Goal: Task Accomplishment & Management: Manage account settings

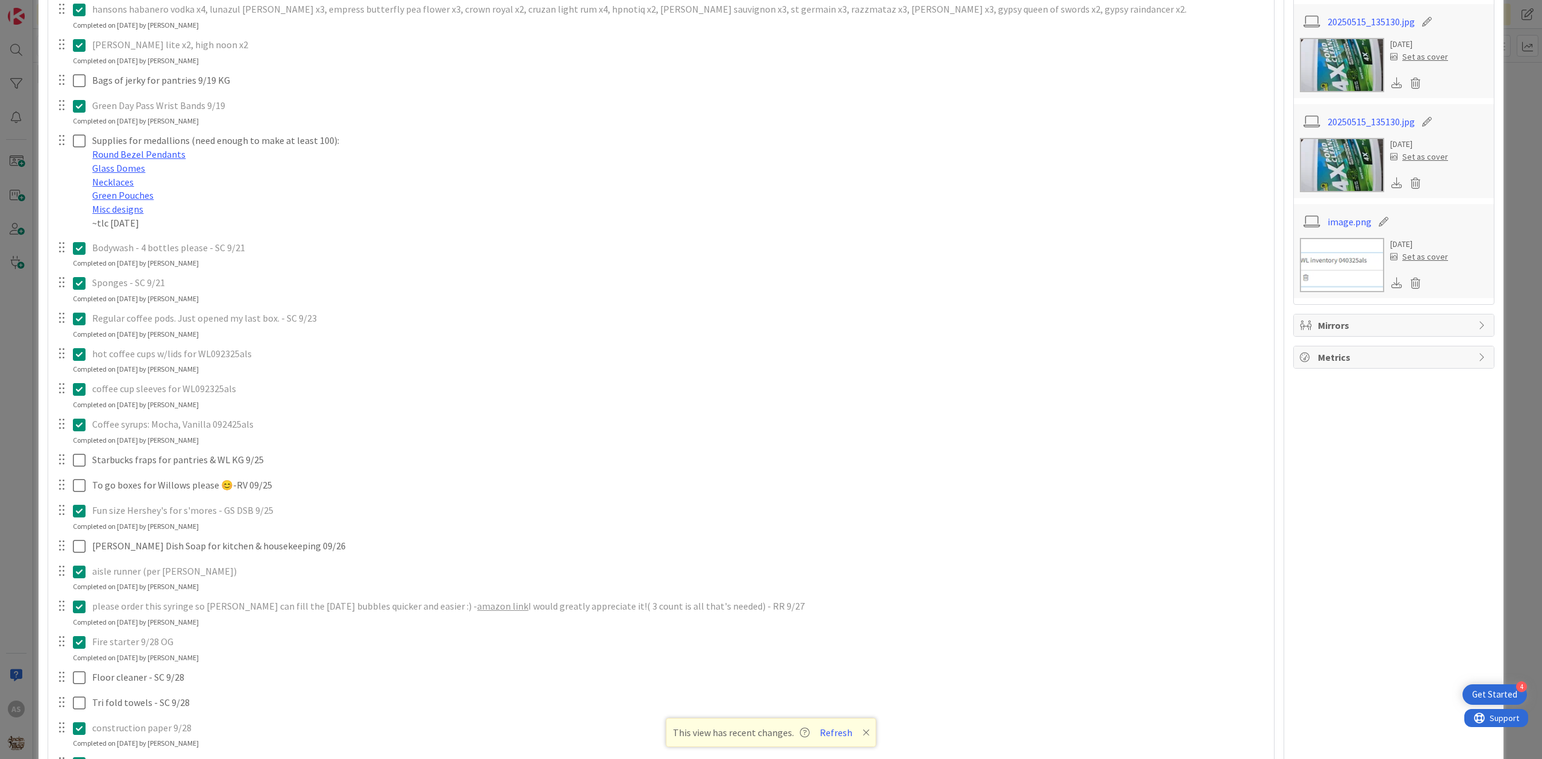
scroll to position [482, 0]
click at [73, 350] on icon at bounding box center [79, 350] width 13 height 14
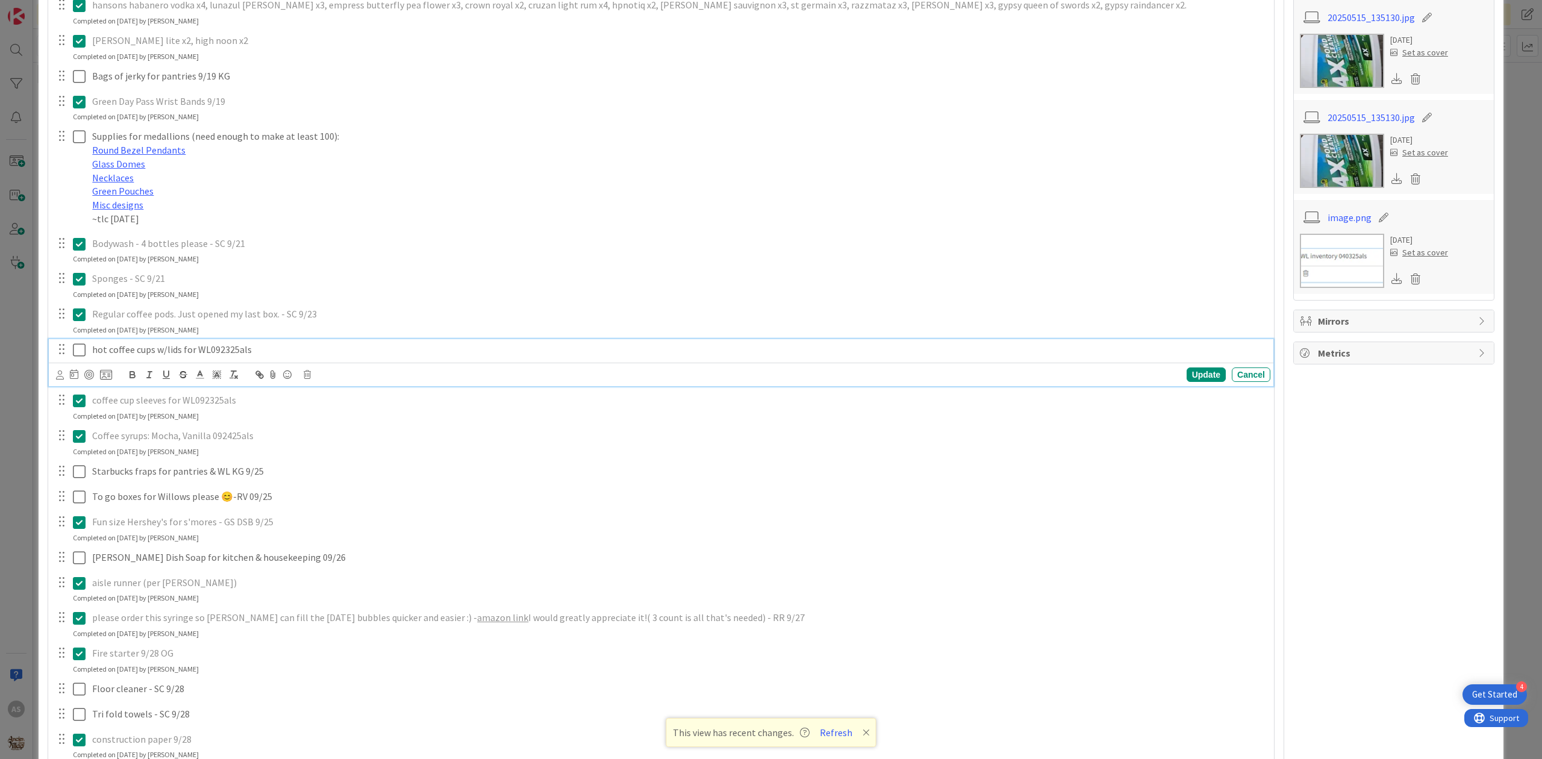
click at [302, 376] on div "Update Cancel" at bounding box center [663, 374] width 1214 height 17
click at [301, 376] on div "Update Cancel" at bounding box center [663, 374] width 1214 height 17
click at [307, 375] on icon at bounding box center [307, 374] width 7 height 8
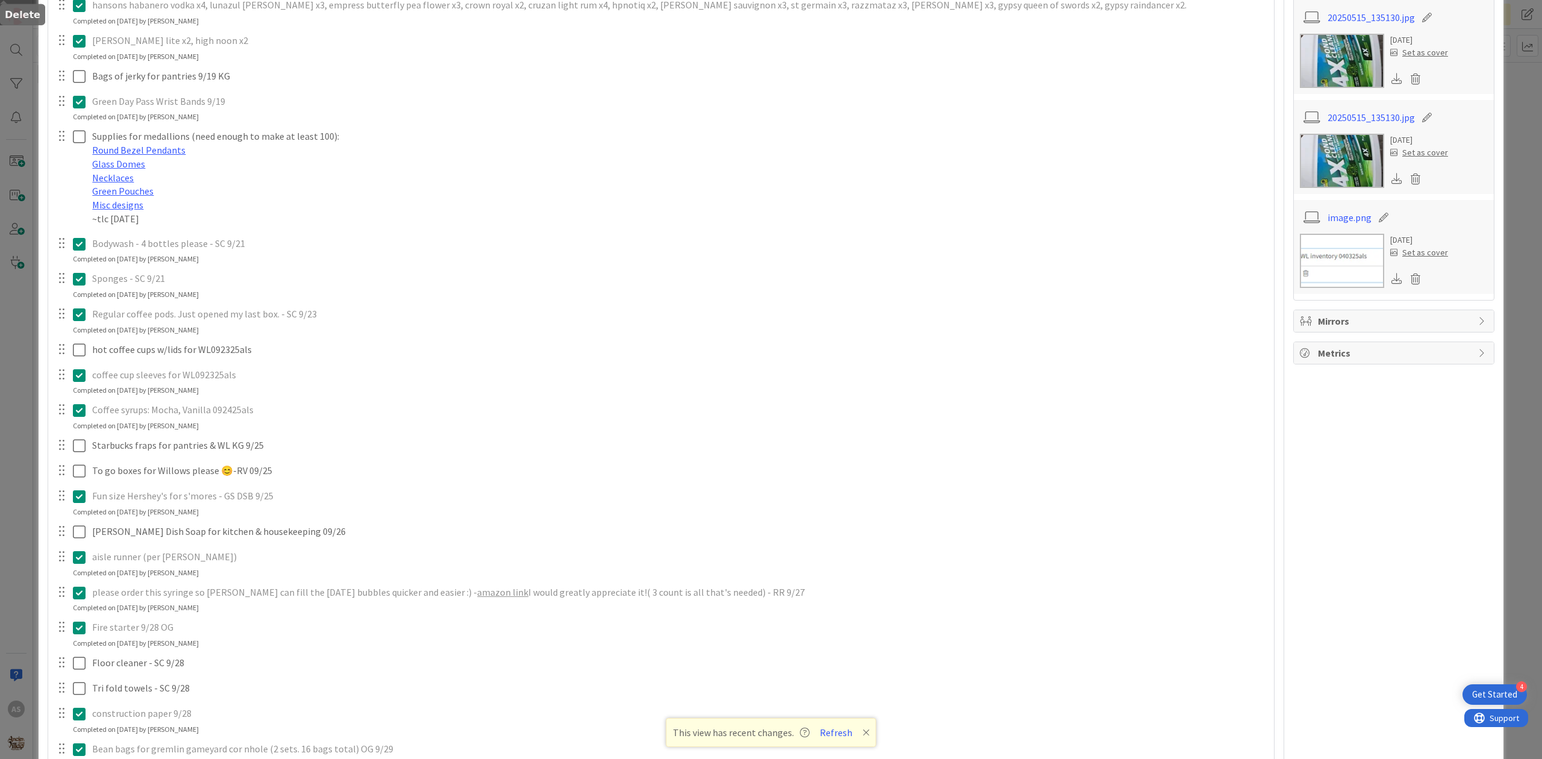
drag, startPoint x: 325, startPoint y: 428, endPoint x: 313, endPoint y: 404, distance: 26.9
click at [325, 426] on div "merican mule, gypsy apple butter (removed pernicious on 9/8, still need mule/gy…" at bounding box center [661, 316] width 1214 height 1068
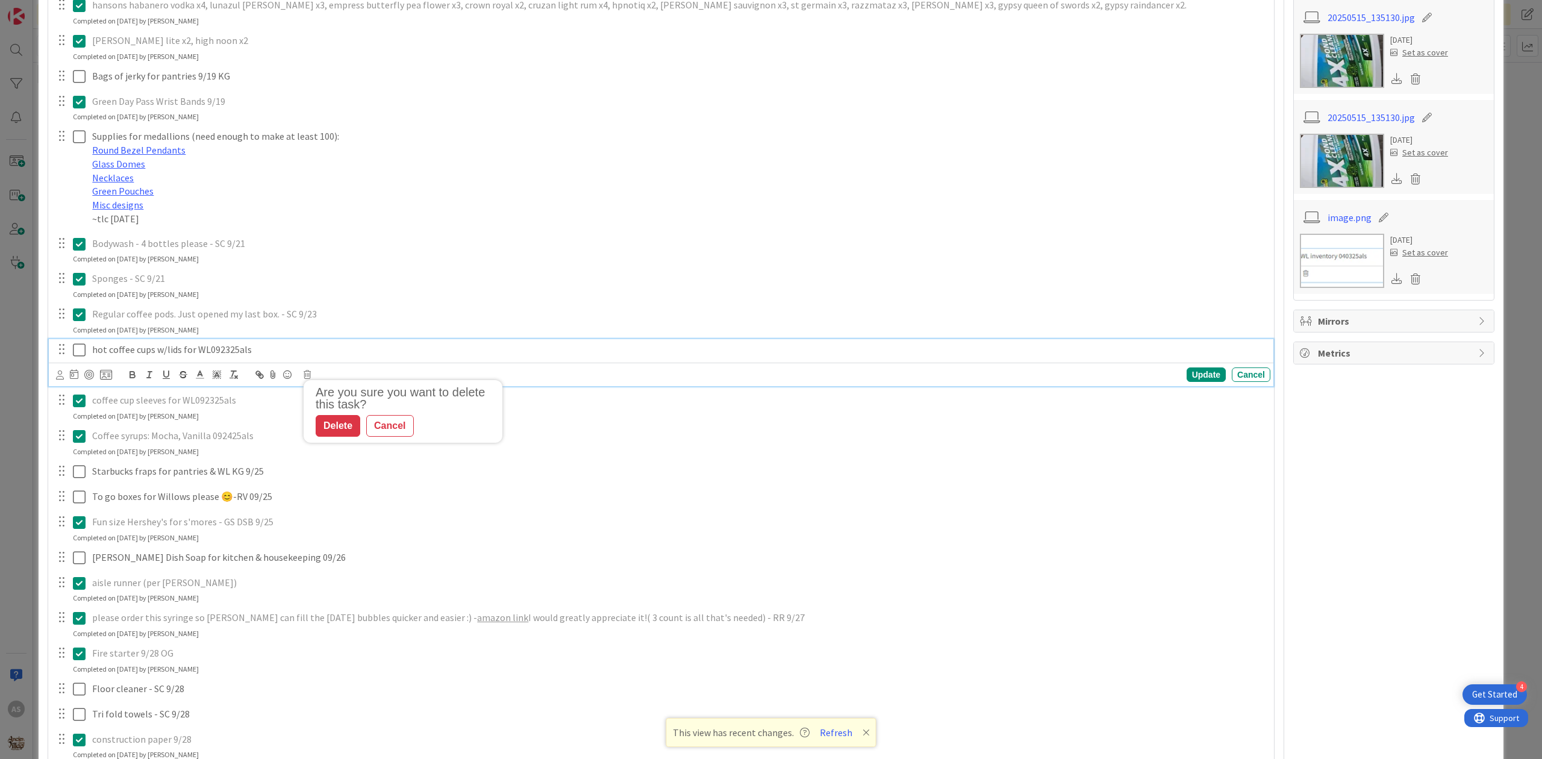
click at [242, 358] on div "hot coffee cups w/lids for WL092325als" at bounding box center [678, 349] width 1183 height 21
click at [312, 373] on div "Are you sure you want to delete this task? Delete Cancel Update Cancel" at bounding box center [663, 374] width 1214 height 17
click at [310, 379] on icon at bounding box center [307, 374] width 7 height 8
click at [326, 420] on div "Delete" at bounding box center [338, 426] width 45 height 22
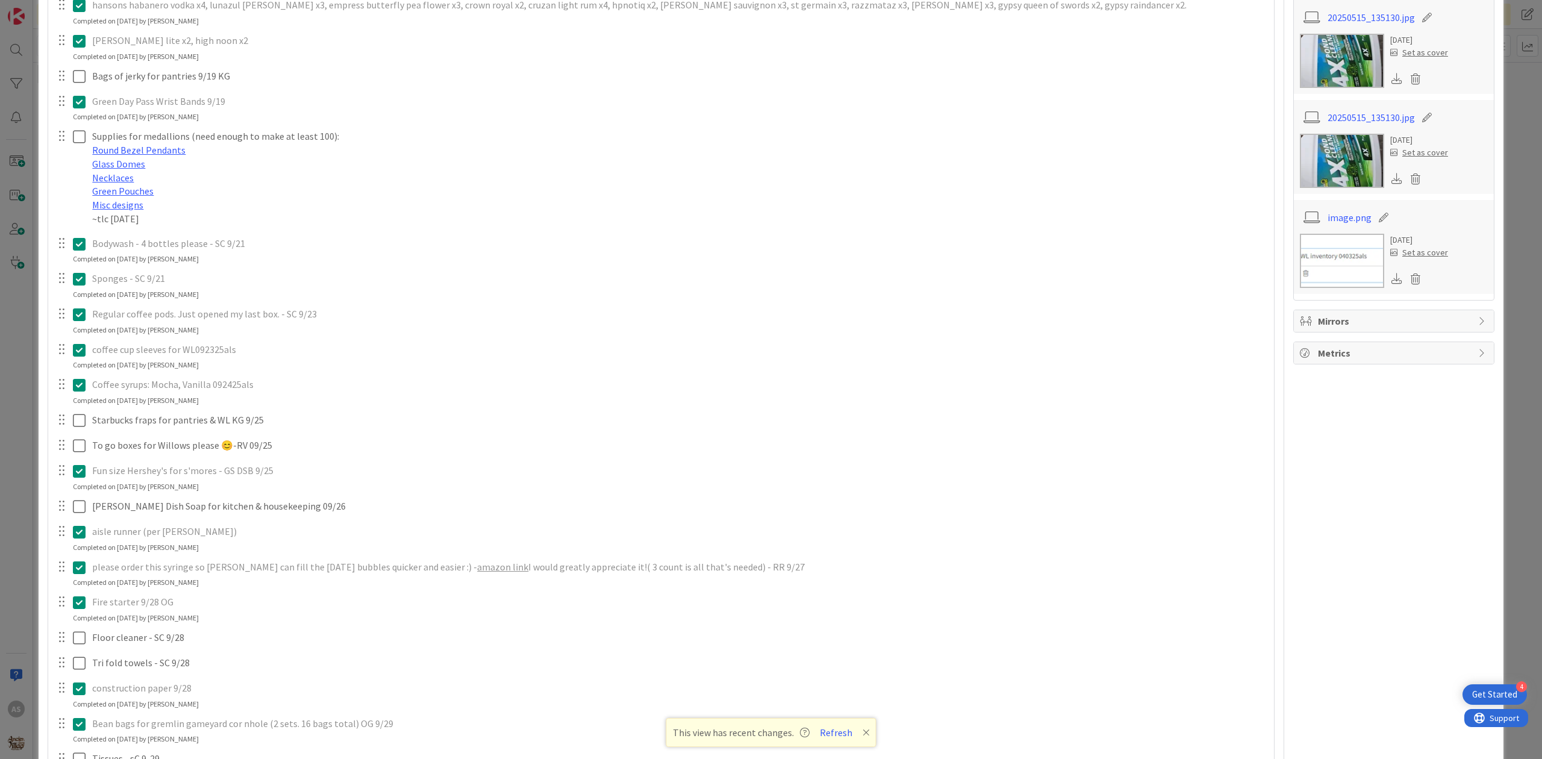
click at [77, 350] on icon at bounding box center [79, 350] width 13 height 14
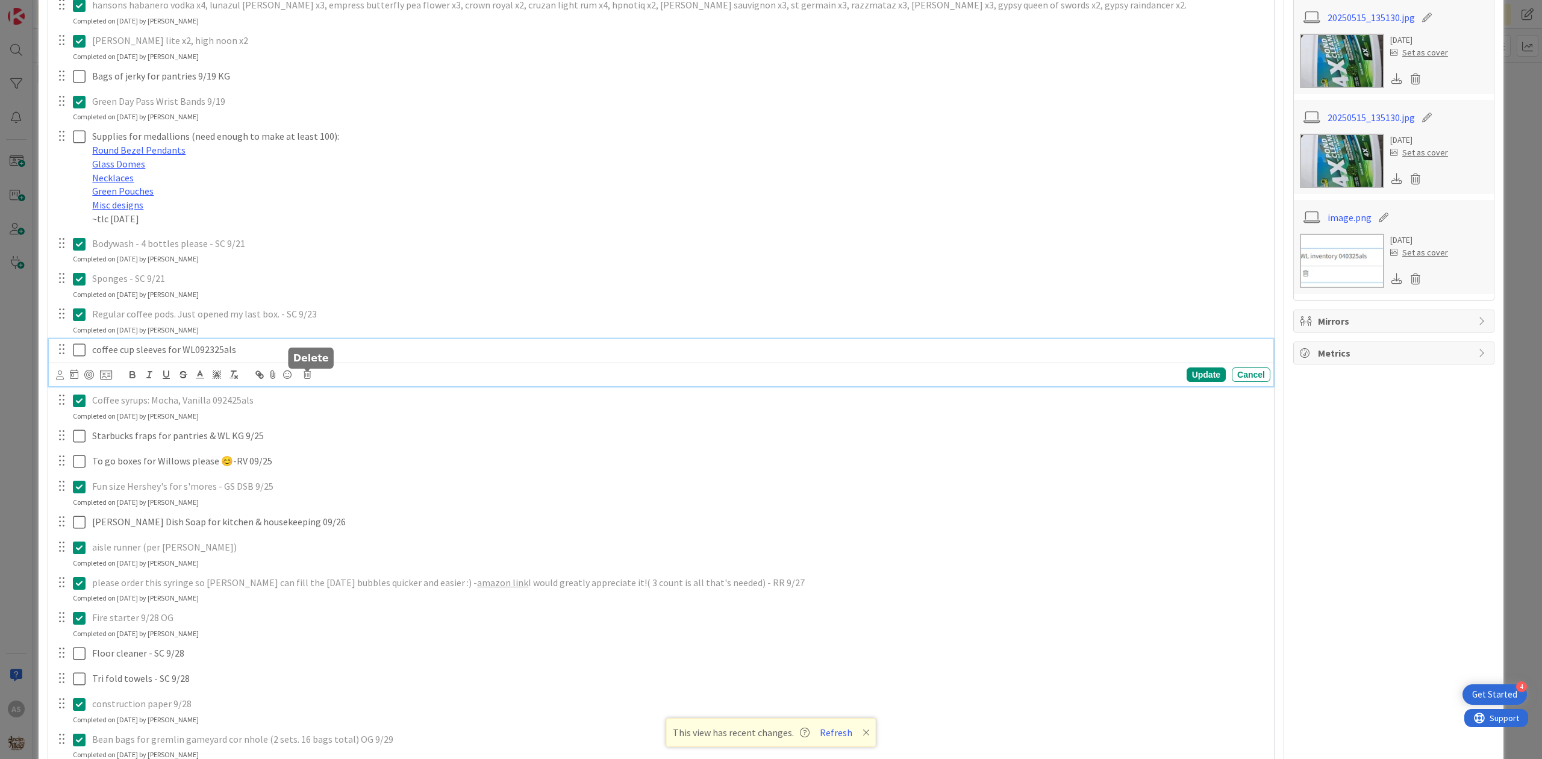
click at [307, 379] on icon at bounding box center [307, 374] width 7 height 8
drag, startPoint x: 330, startPoint y: 429, endPoint x: 328, endPoint y: 423, distance: 7.1
click at [330, 429] on div "merican mule, gypsy apple butter (removed pernicious on 9/8, still need mule/gy…" at bounding box center [661, 311] width 1214 height 1058
click at [252, 355] on p "coffee cup sleeves for WL092325als" at bounding box center [678, 350] width 1173 height 14
click at [307, 379] on icon at bounding box center [307, 374] width 7 height 8
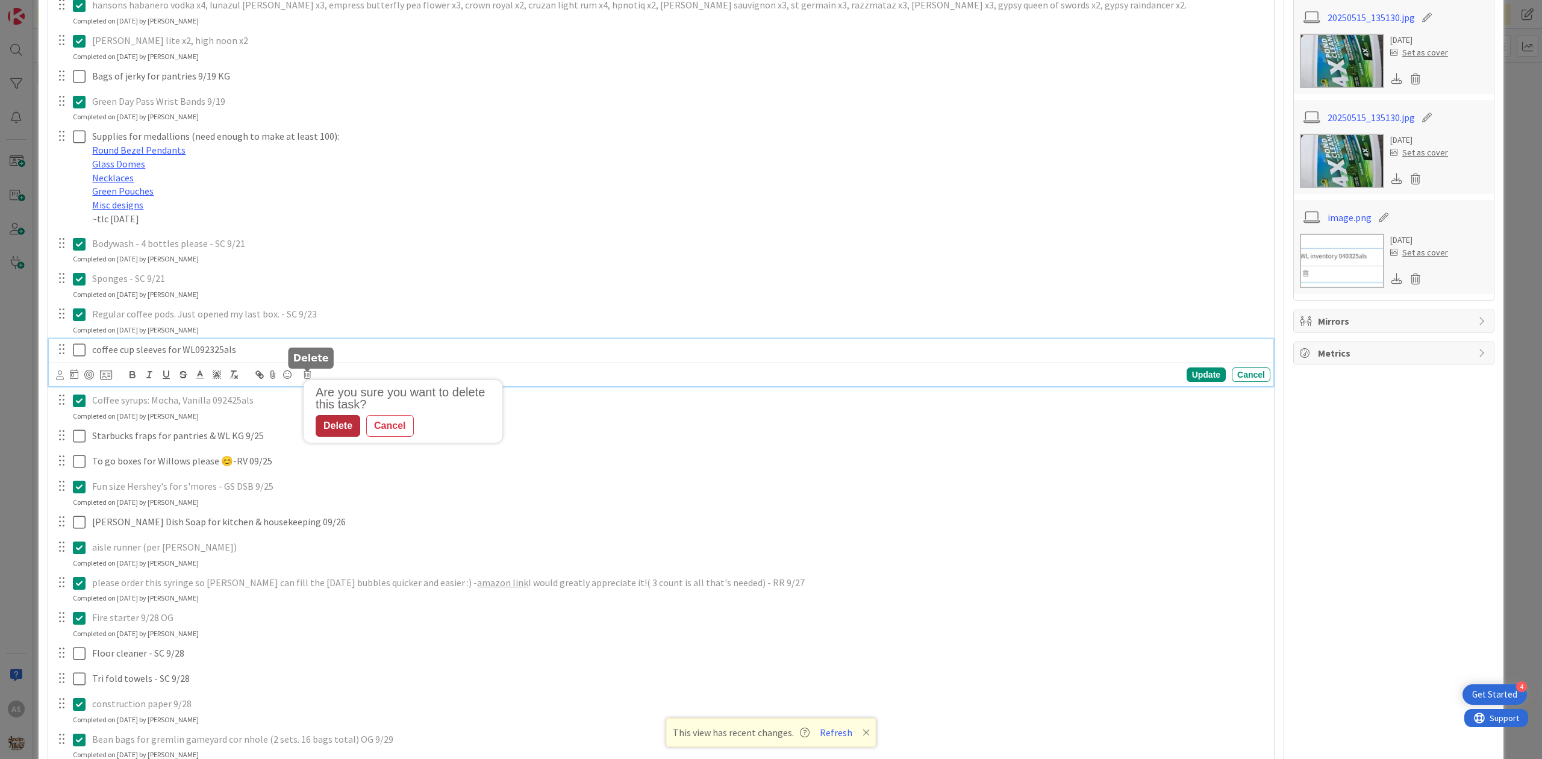
click at [333, 425] on div "Delete" at bounding box center [338, 426] width 45 height 22
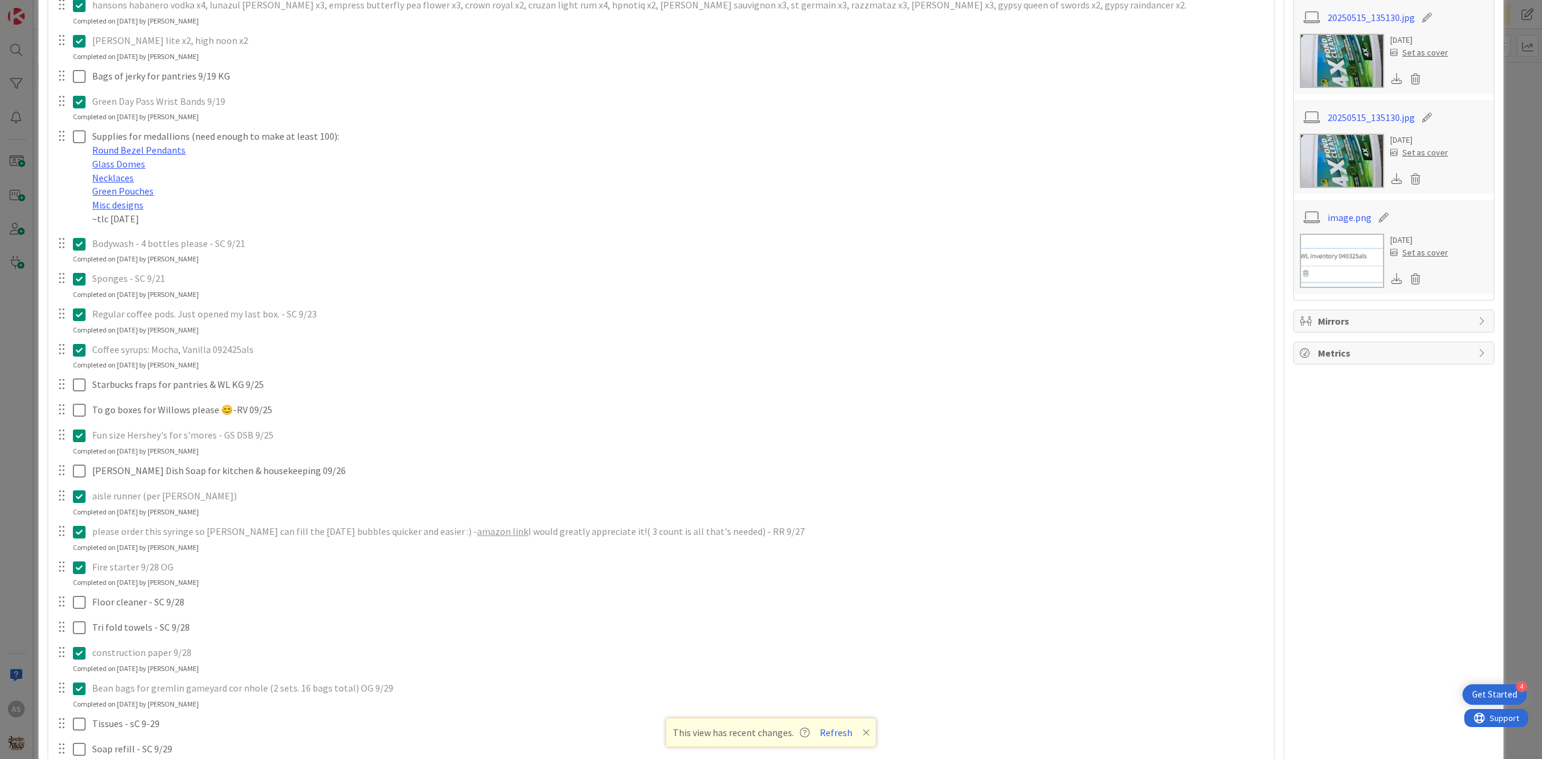
click at [80, 357] on icon at bounding box center [79, 350] width 13 height 14
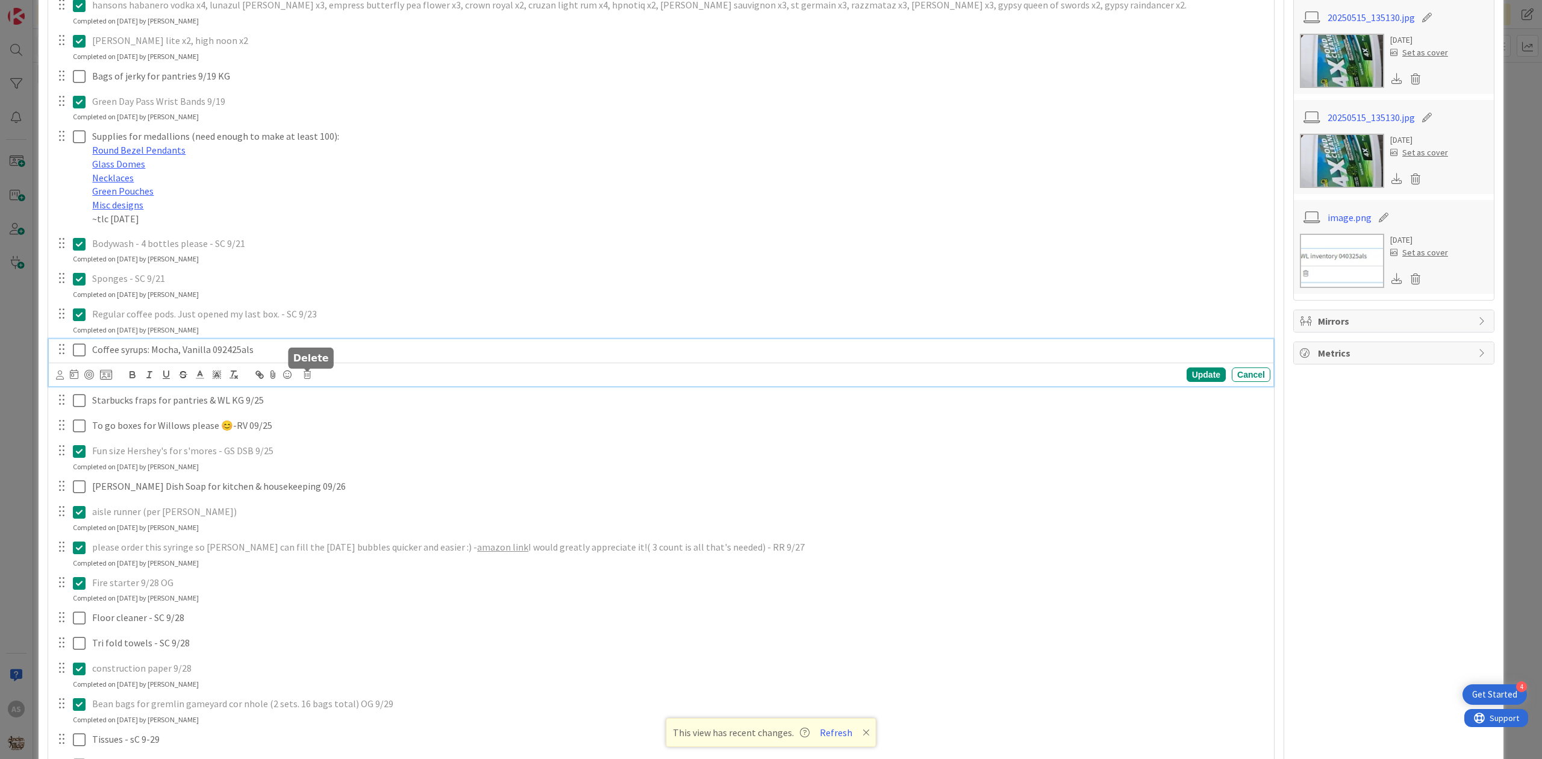
click at [309, 376] on icon at bounding box center [307, 374] width 7 height 8
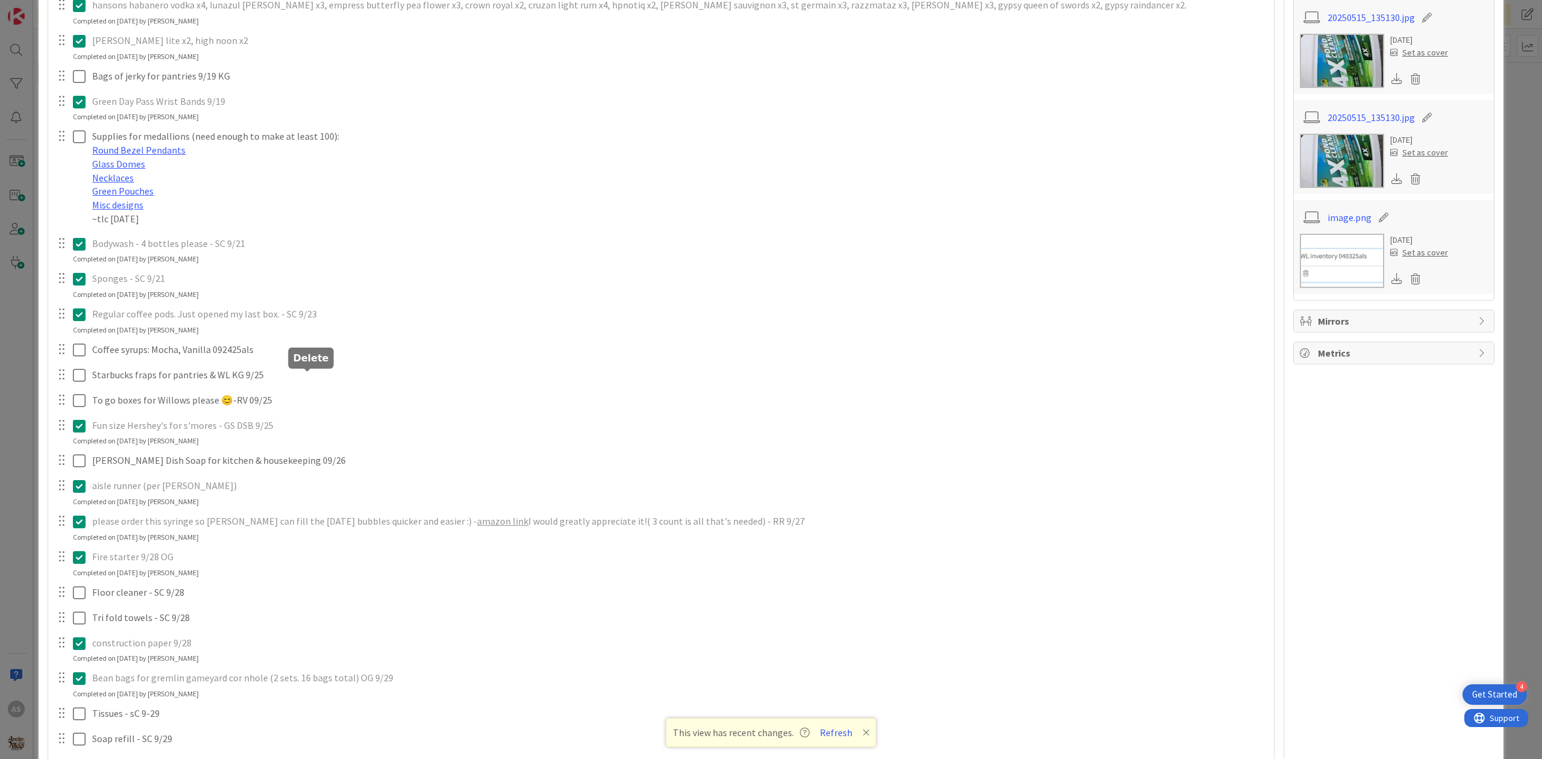
click at [340, 429] on div "merican mule, gypsy apple butter (removed pernicious on 9/8, still need mule/gy…" at bounding box center [661, 281] width 1214 height 998
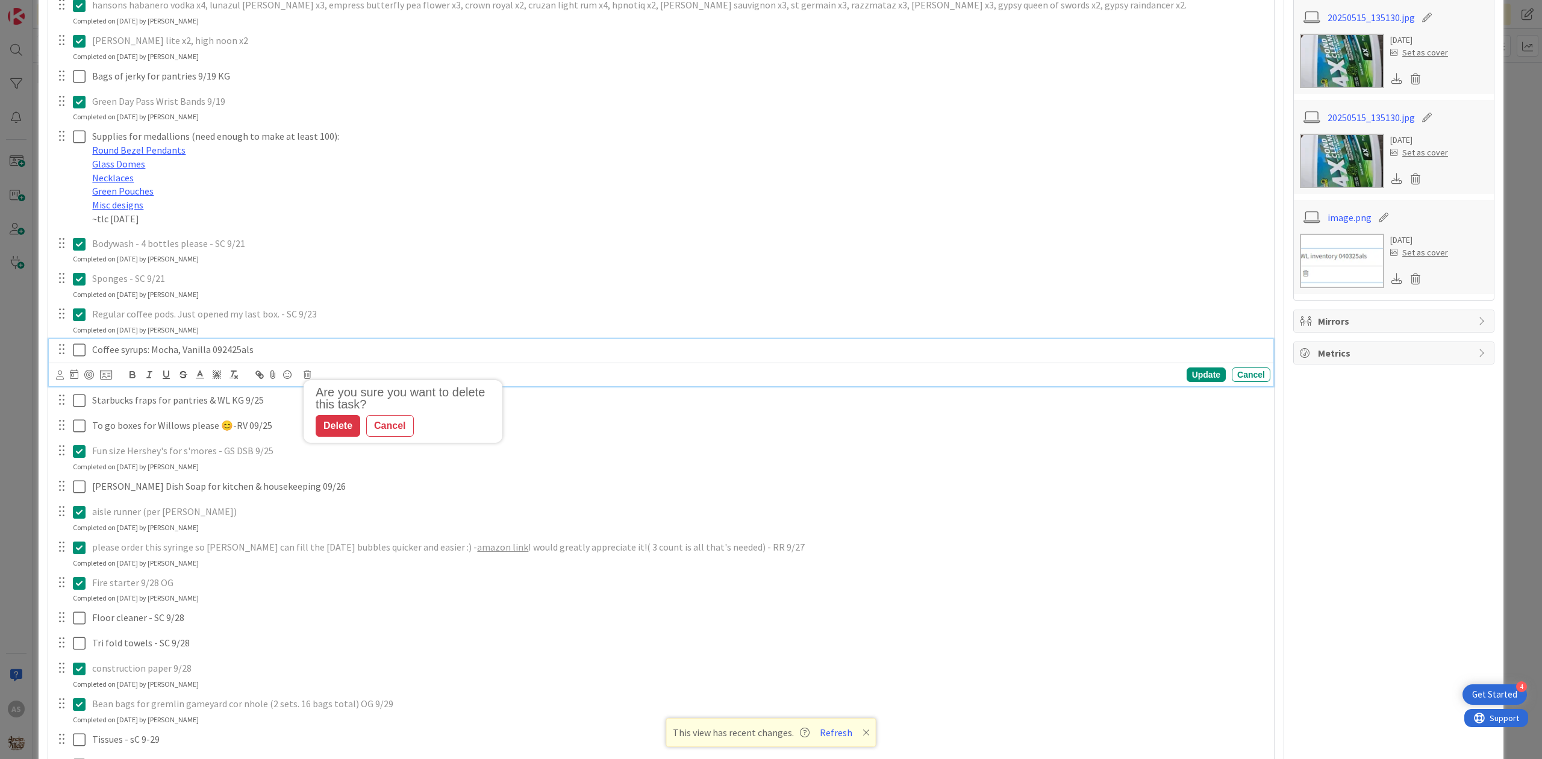
click at [256, 355] on p "Coffee syrups: Mocha, Vanilla 092425als" at bounding box center [678, 350] width 1173 height 14
click at [307, 374] on icon at bounding box center [307, 374] width 7 height 8
click at [341, 424] on div "Delete" at bounding box center [338, 426] width 45 height 22
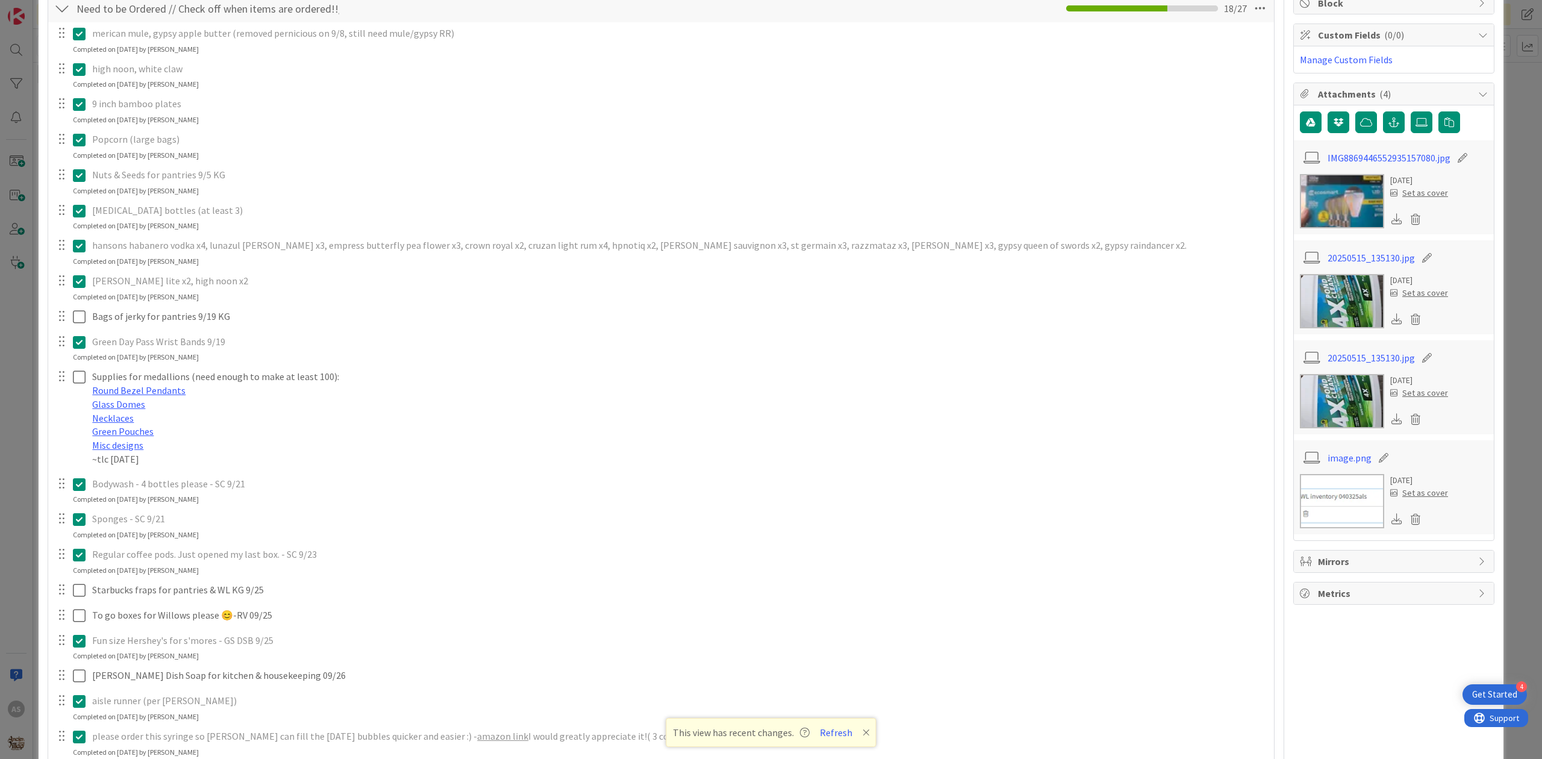
scroll to position [241, 0]
click at [78, 107] on icon at bounding box center [79, 105] width 13 height 14
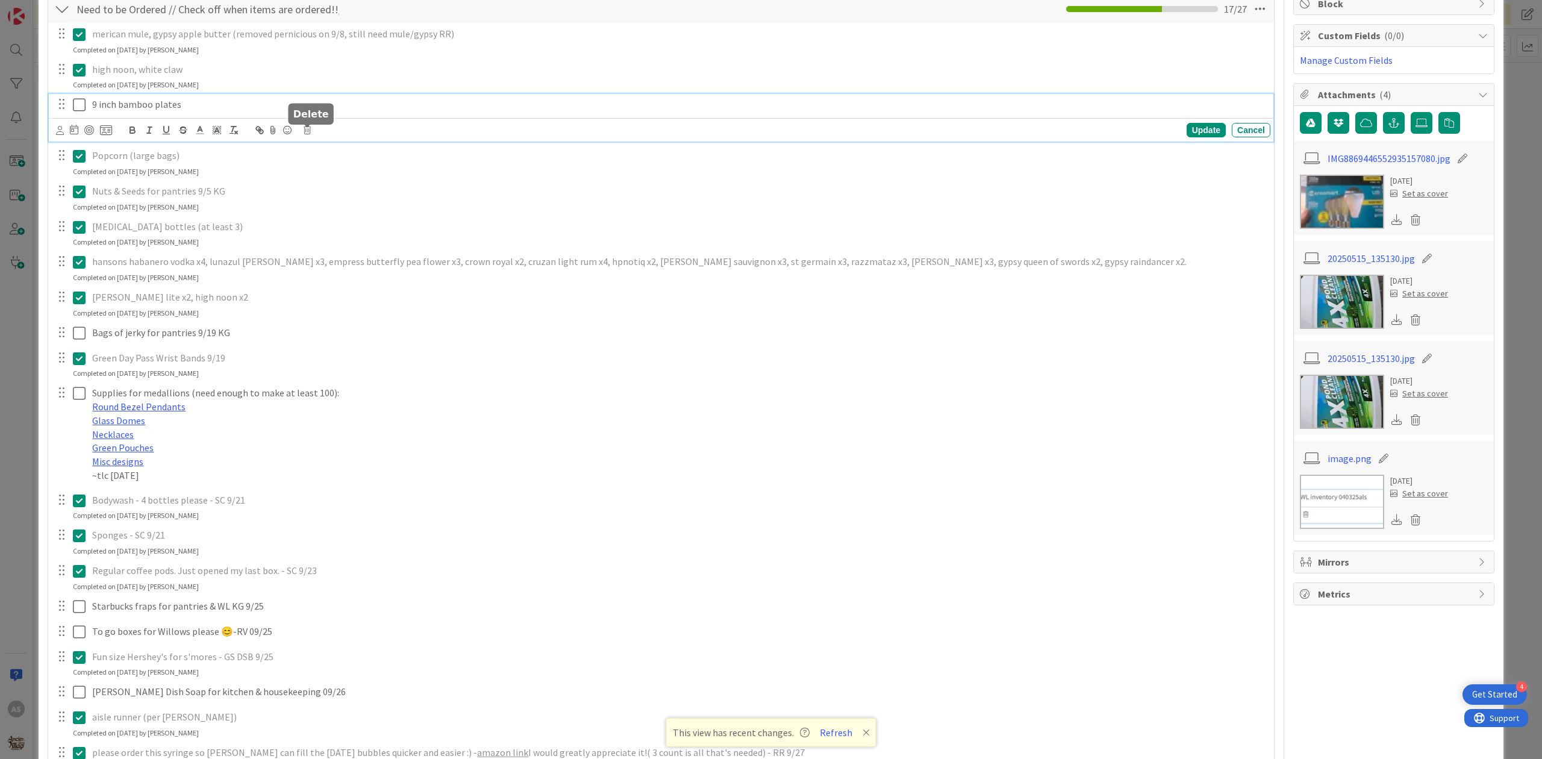
click at [304, 133] on icon at bounding box center [307, 130] width 7 height 8
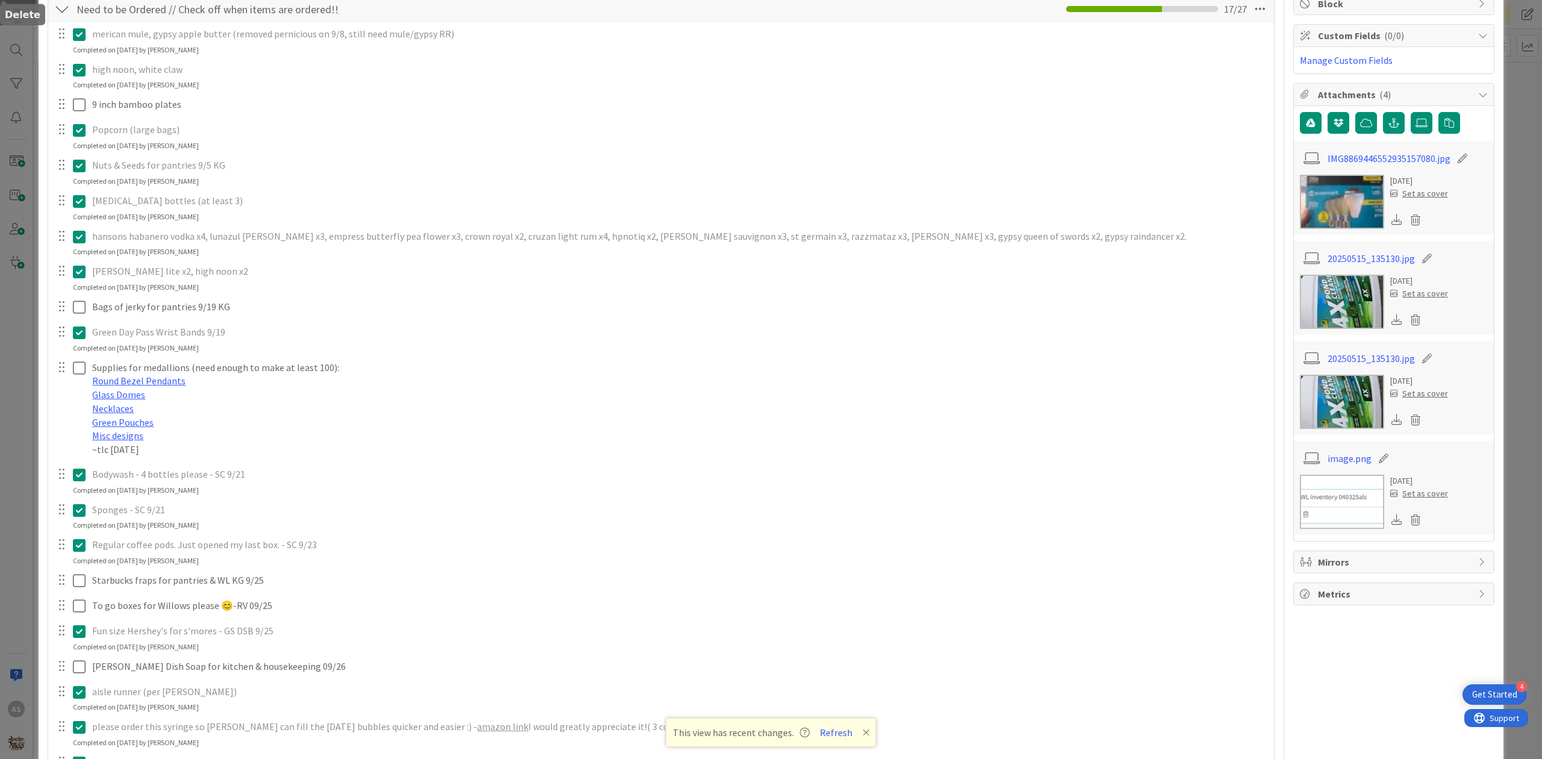
click at [331, 189] on div "merican mule, gypsy apple butter (removed pernicious on 9/8, still need mule/gy…" at bounding box center [661, 504] width 1214 height 962
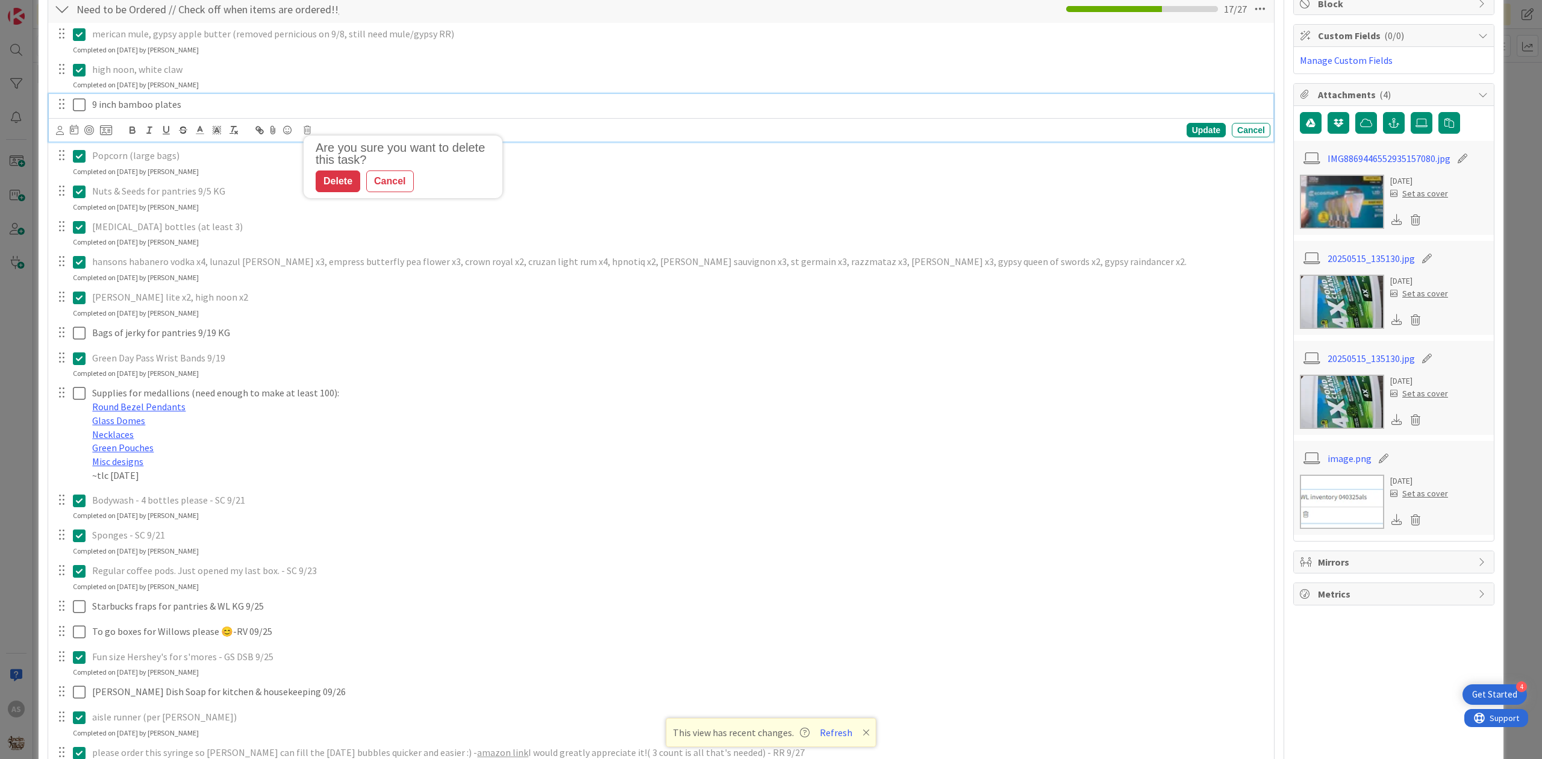
click at [242, 102] on p "9 inch bamboo plates" at bounding box center [678, 105] width 1173 height 14
click at [310, 133] on icon at bounding box center [307, 130] width 7 height 8
click at [351, 189] on div "Delete" at bounding box center [338, 181] width 45 height 22
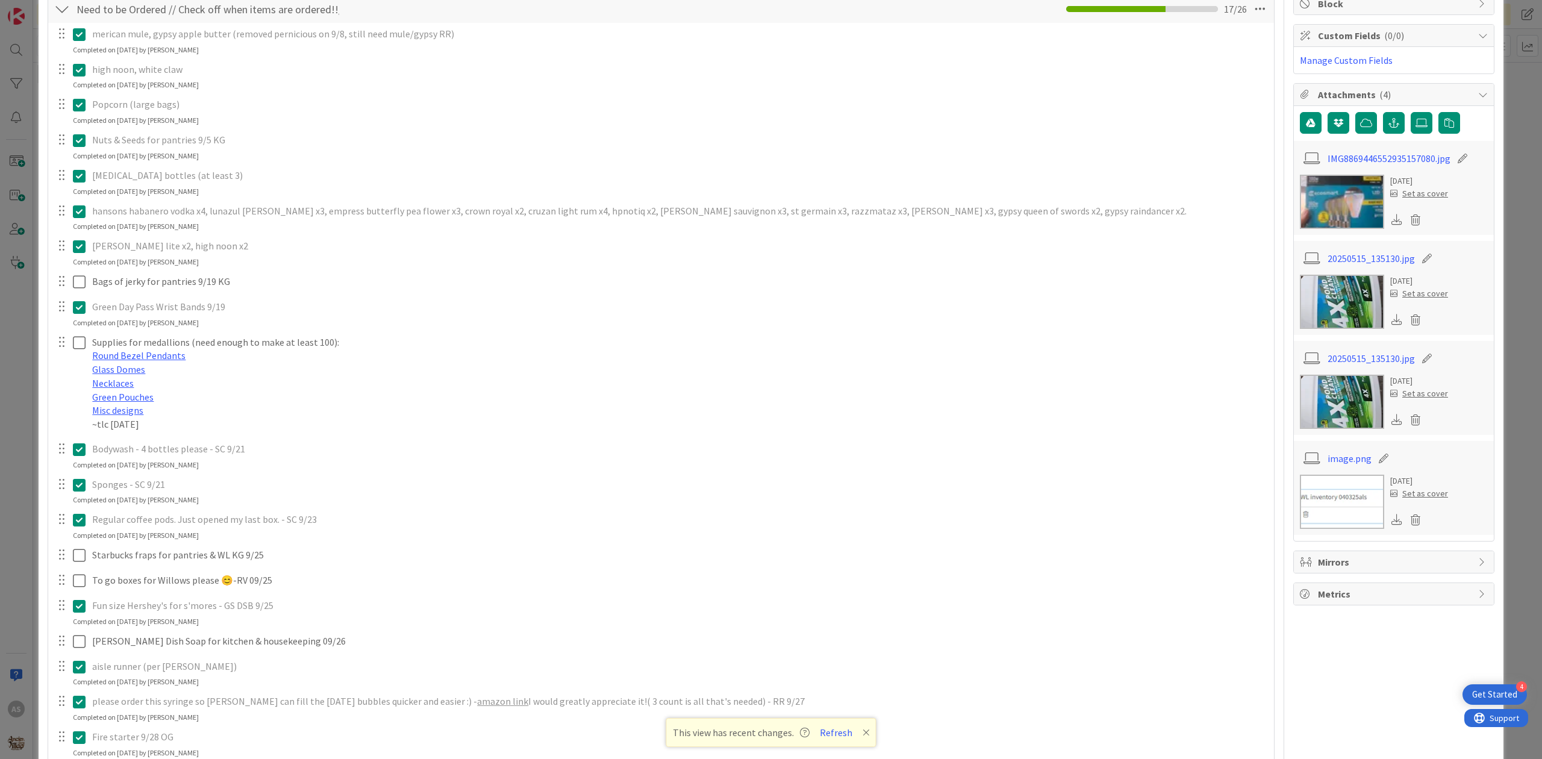
scroll to position [0, 0]
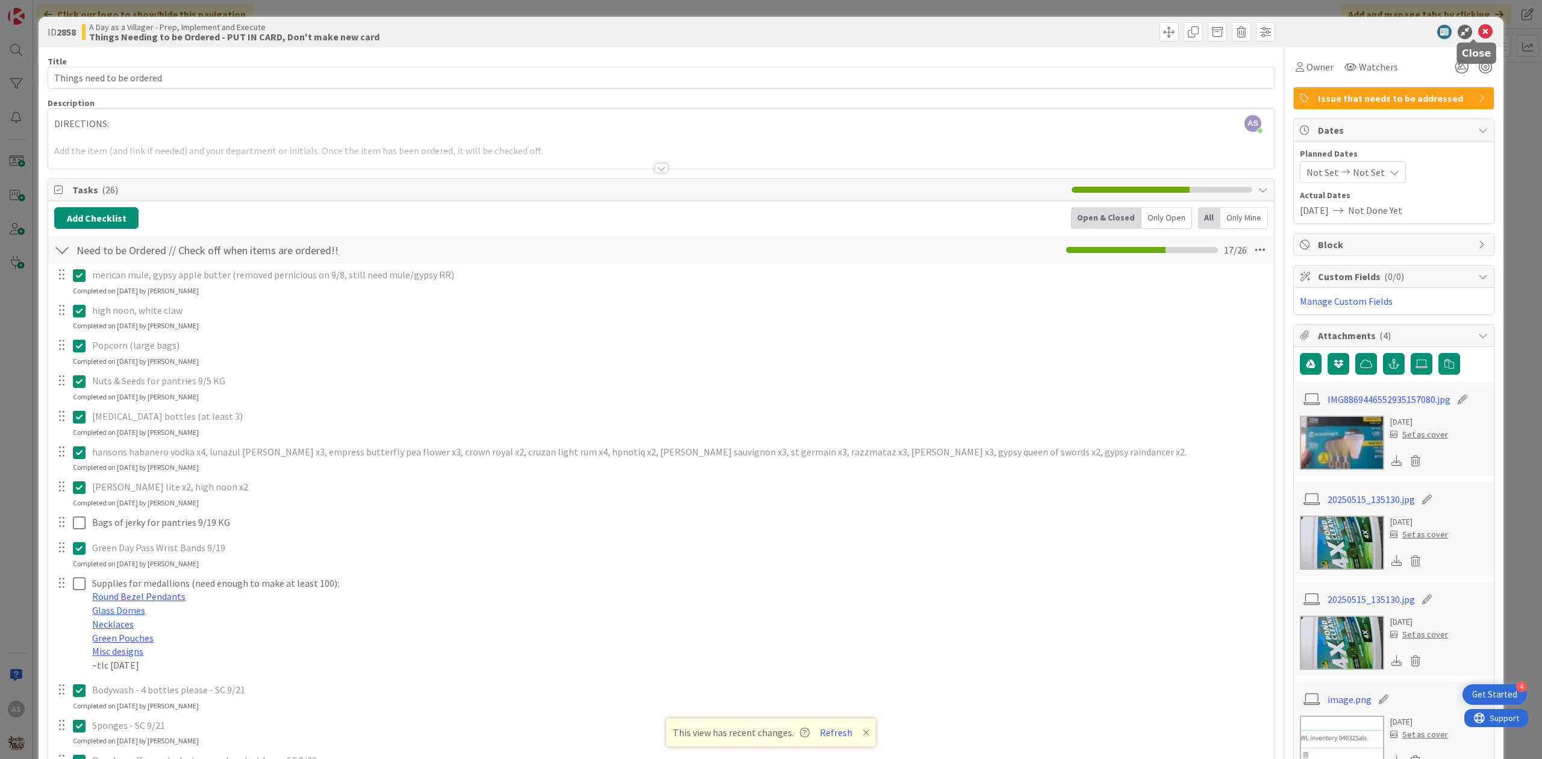
click at [1478, 30] on icon at bounding box center [1485, 32] width 14 height 14
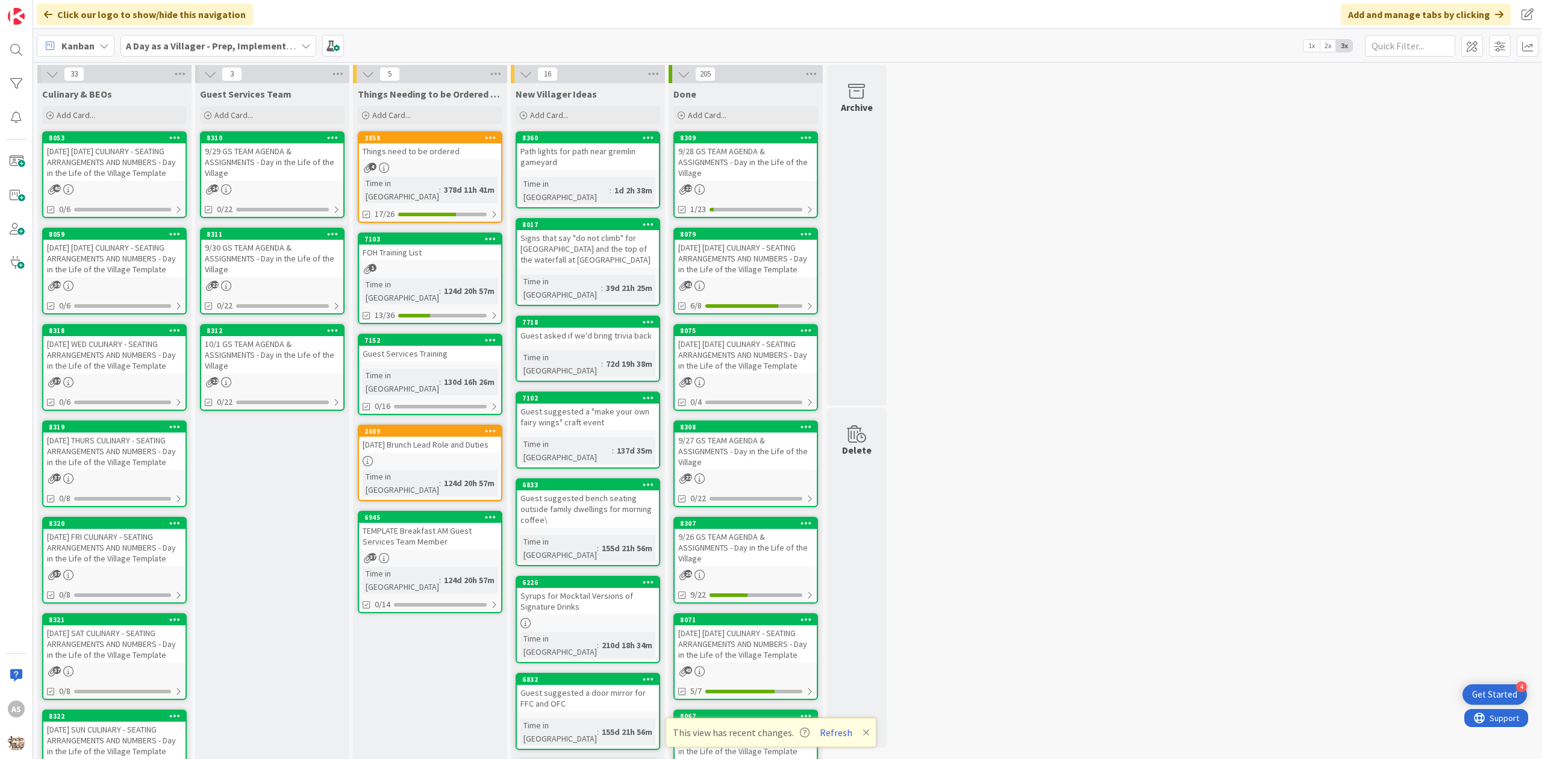
click at [1040, 167] on div "33 Culinary & BEOs Add Card... 8053 [DATE] [DATE] CULINARY - SEATING ARRANGEMEN…" at bounding box center [788, 597] width 1504 height 1065
click at [302, 166] on div "9/29 GS TEAM AGENDA & ASSIGNMENTS - Day in the Life of the Village" at bounding box center [272, 161] width 142 height 37
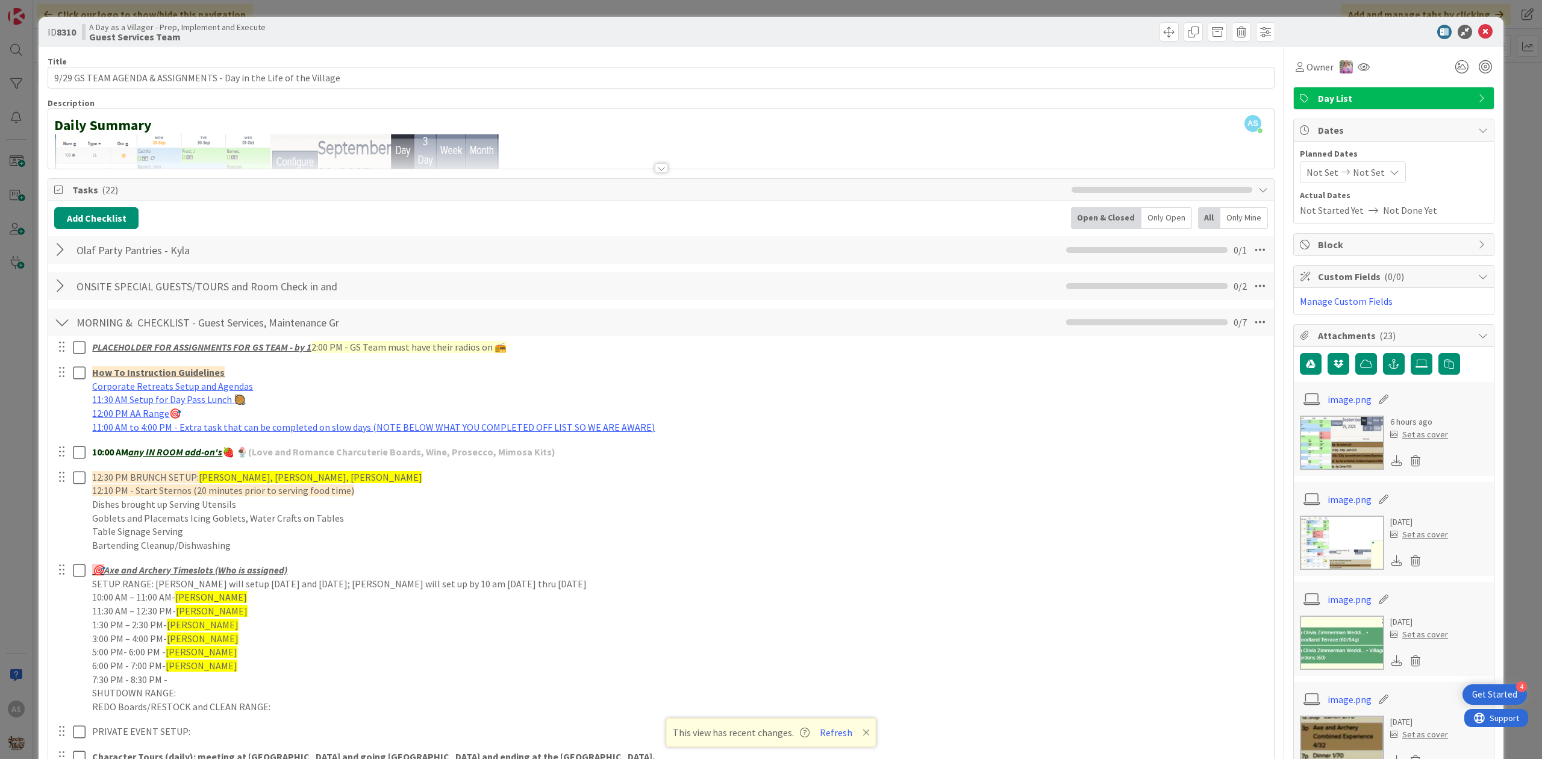
click at [65, 251] on div at bounding box center [62, 250] width 16 height 22
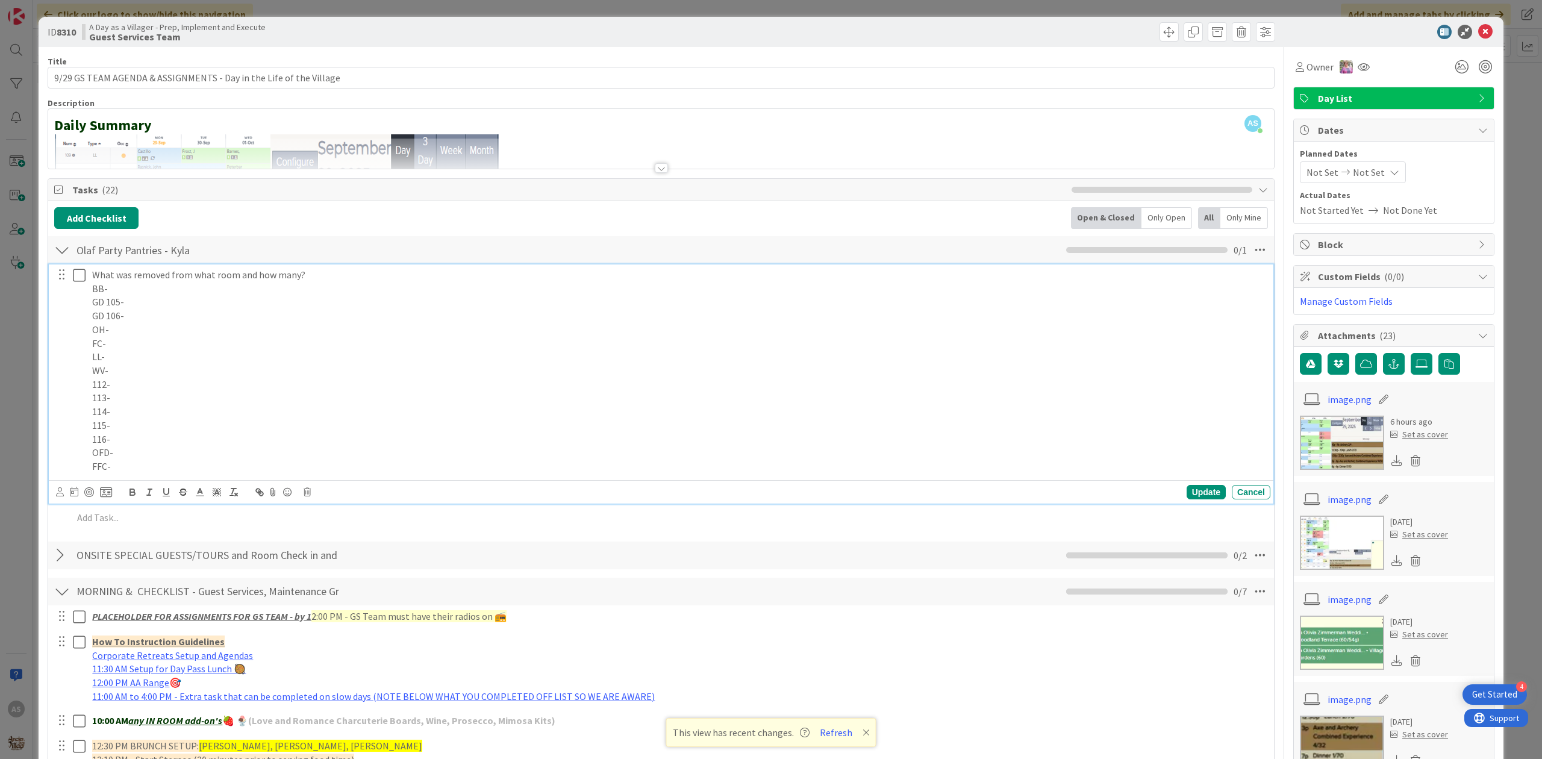
click at [169, 312] on p "GD 106-" at bounding box center [678, 316] width 1173 height 14
click at [180, 306] on p "GD 105-" at bounding box center [678, 302] width 1173 height 14
click at [145, 316] on p "GD 106-" at bounding box center [678, 316] width 1173 height 14
click at [163, 379] on p "112-" at bounding box center [678, 385] width 1173 height 14
click at [170, 400] on p "113-" at bounding box center [678, 398] width 1173 height 14
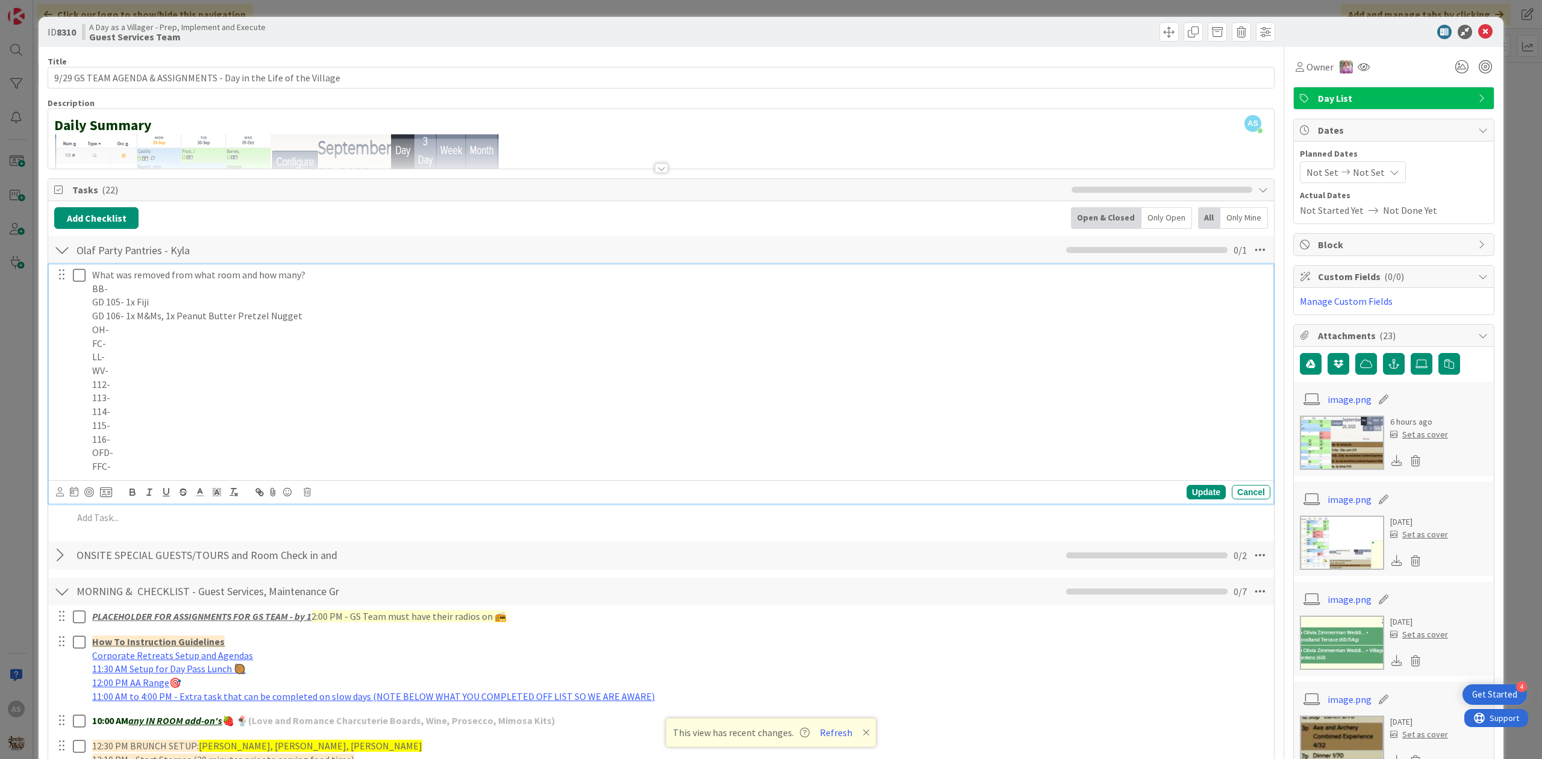
click at [174, 410] on p "114-" at bounding box center [678, 412] width 1173 height 14
drag, startPoint x: 540, startPoint y: 314, endPoint x: 389, endPoint y: 377, distance: 164.2
click at [389, 377] on p "WV-" at bounding box center [678, 371] width 1173 height 14
click at [178, 394] on p "113-" at bounding box center [678, 398] width 1173 height 14
click at [181, 403] on p "113-" at bounding box center [678, 398] width 1173 height 14
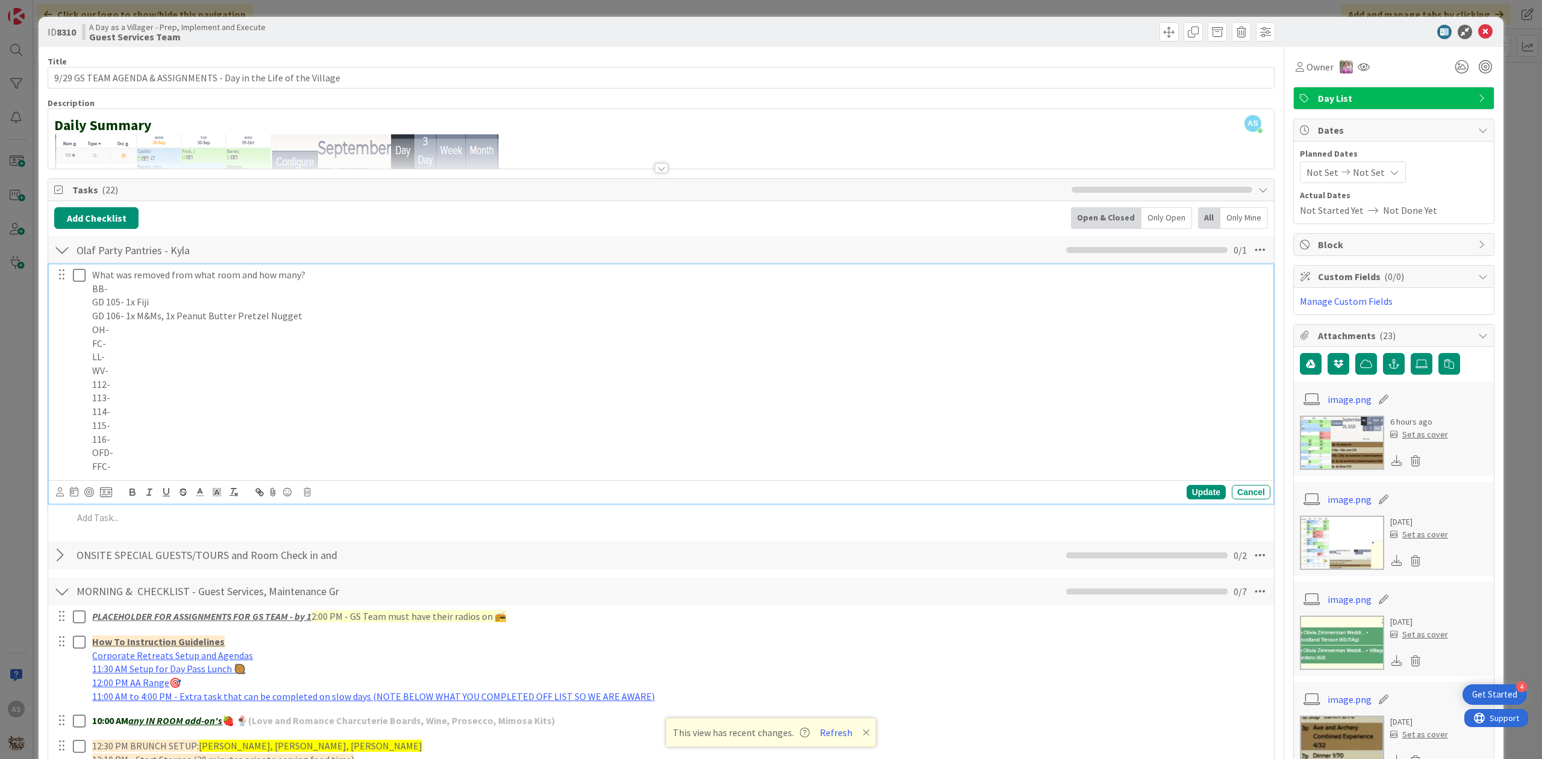
click at [182, 407] on p "114-" at bounding box center [678, 412] width 1173 height 14
drag, startPoint x: 126, startPoint y: 451, endPoint x: 116, endPoint y: 449, distance: 10.4
click at [116, 449] on p "OFD-" at bounding box center [678, 453] width 1173 height 14
click at [123, 442] on p "116-" at bounding box center [678, 439] width 1173 height 14
click at [1190, 498] on div "Update" at bounding box center [1206, 492] width 39 height 14
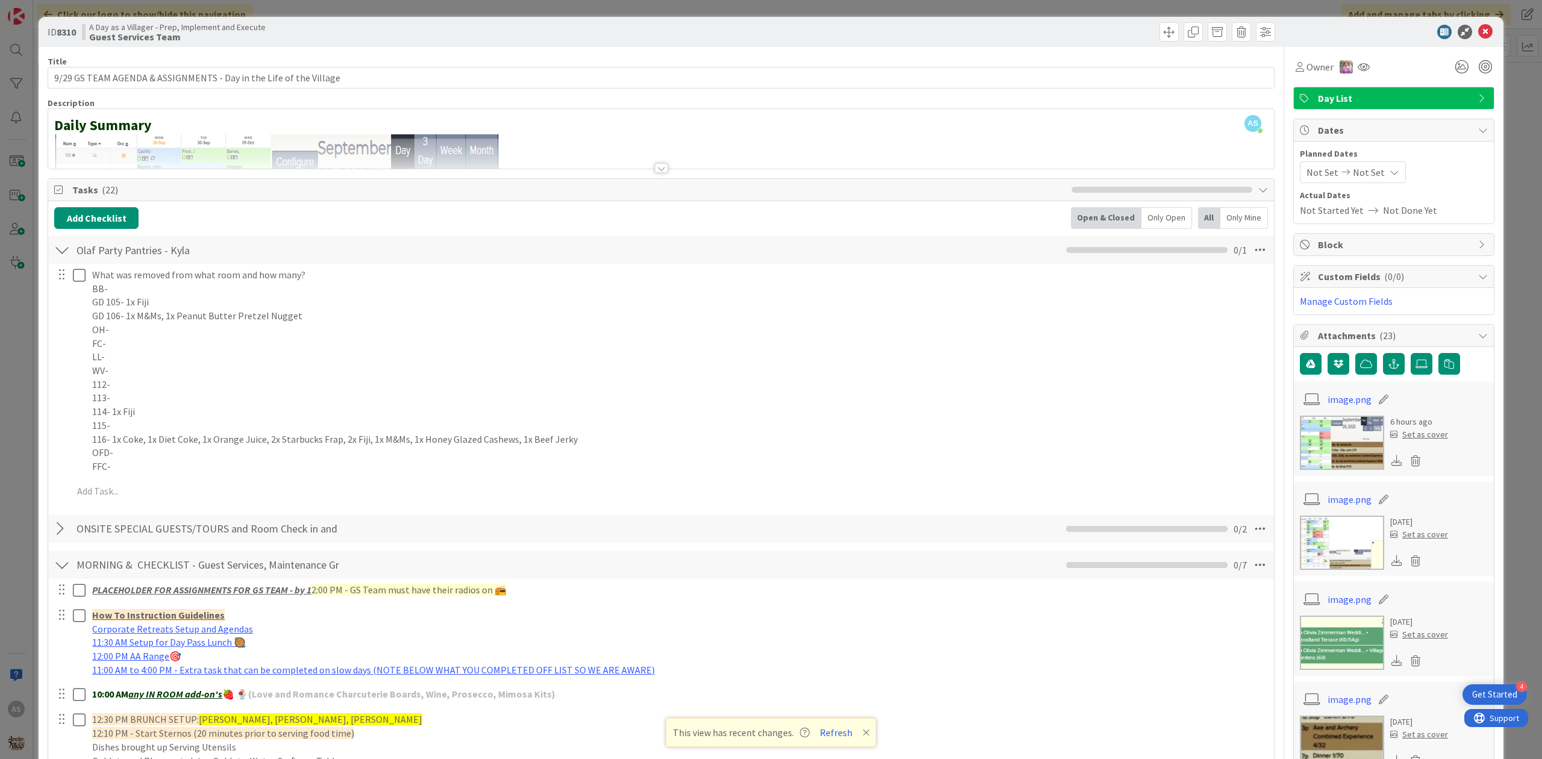
click at [78, 287] on div at bounding box center [71, 370] width 34 height 213
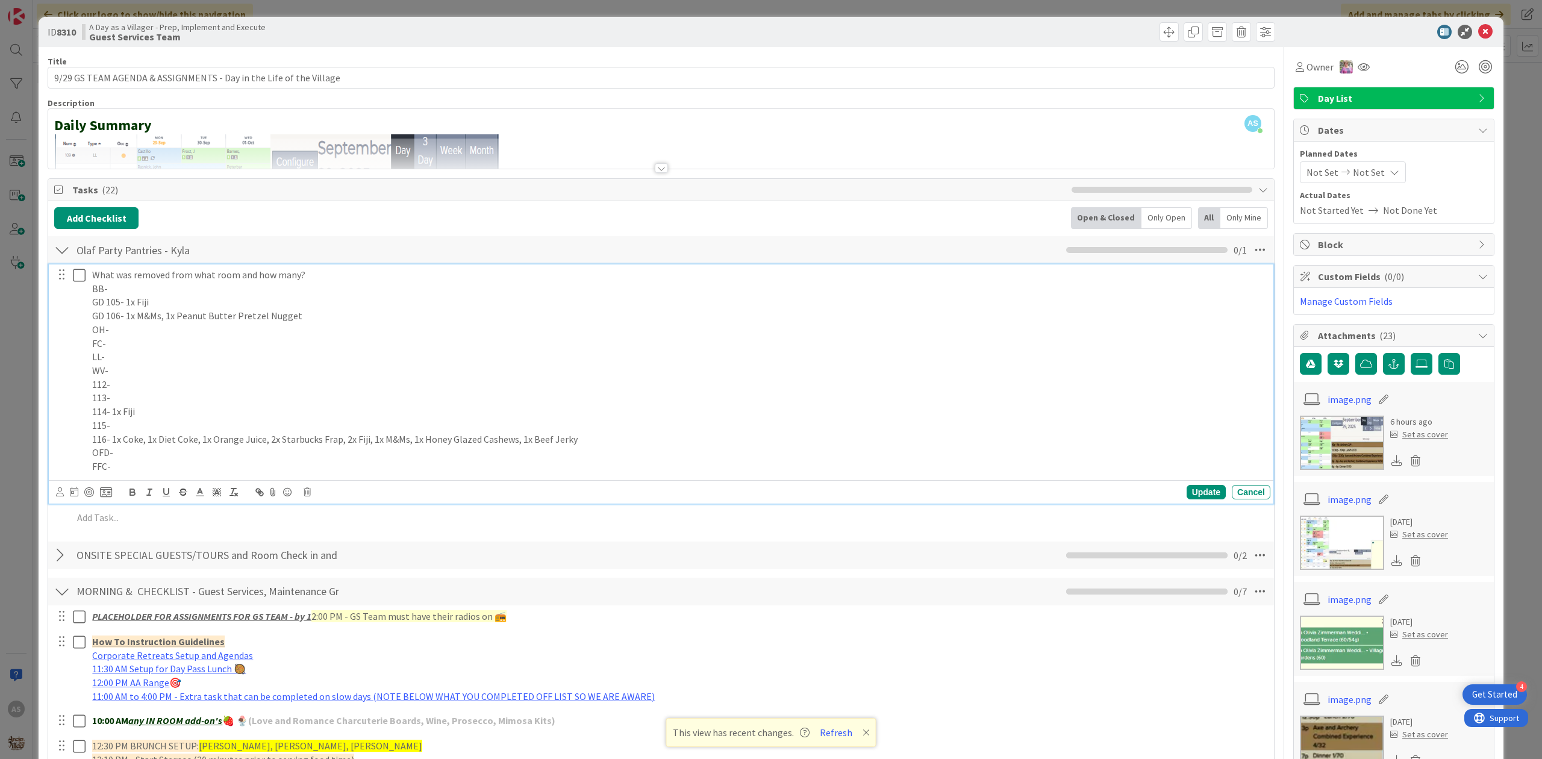
click at [80, 273] on icon at bounding box center [79, 275] width 13 height 14
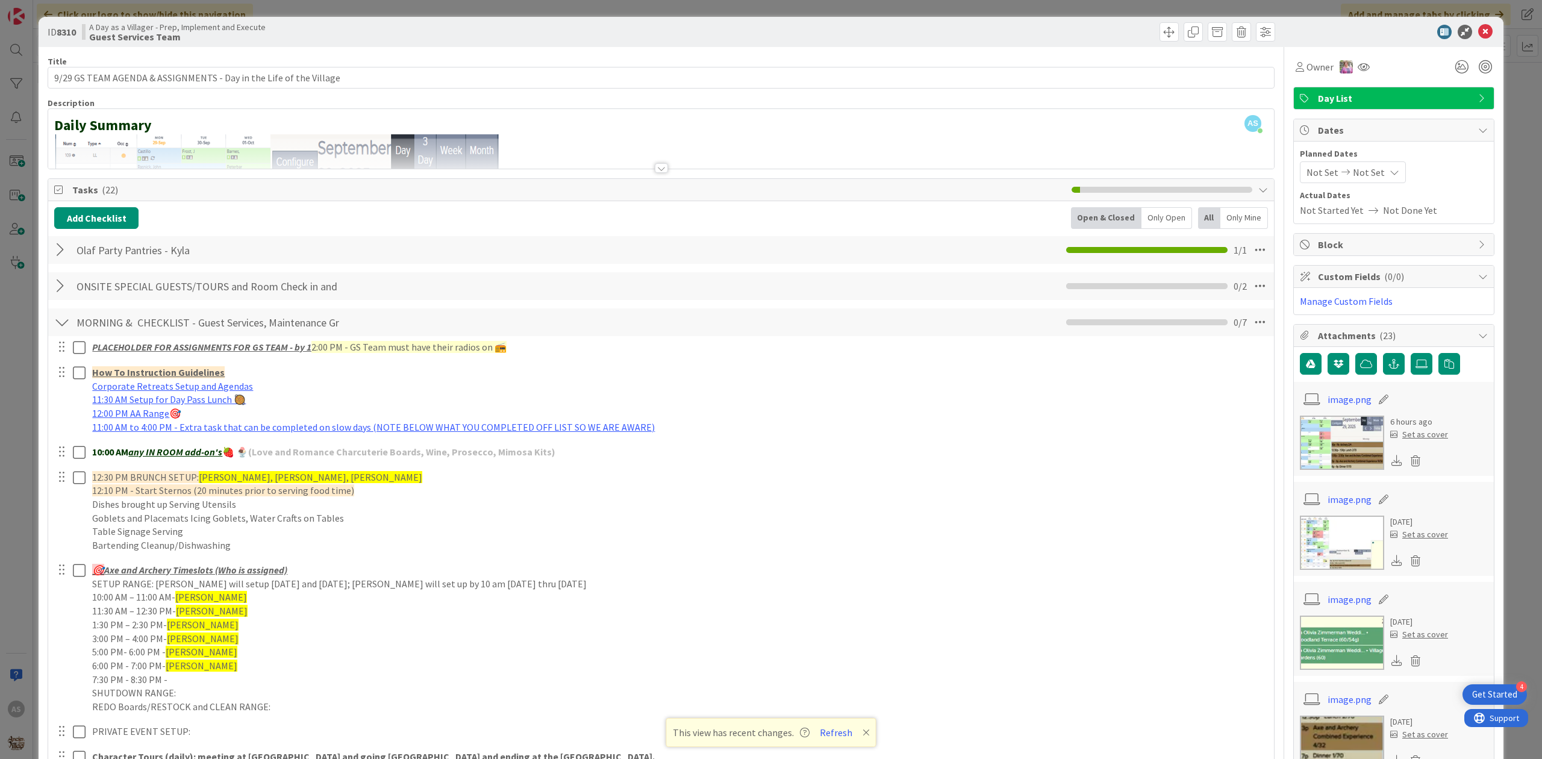
click at [655, 164] on div at bounding box center [661, 168] width 13 height 10
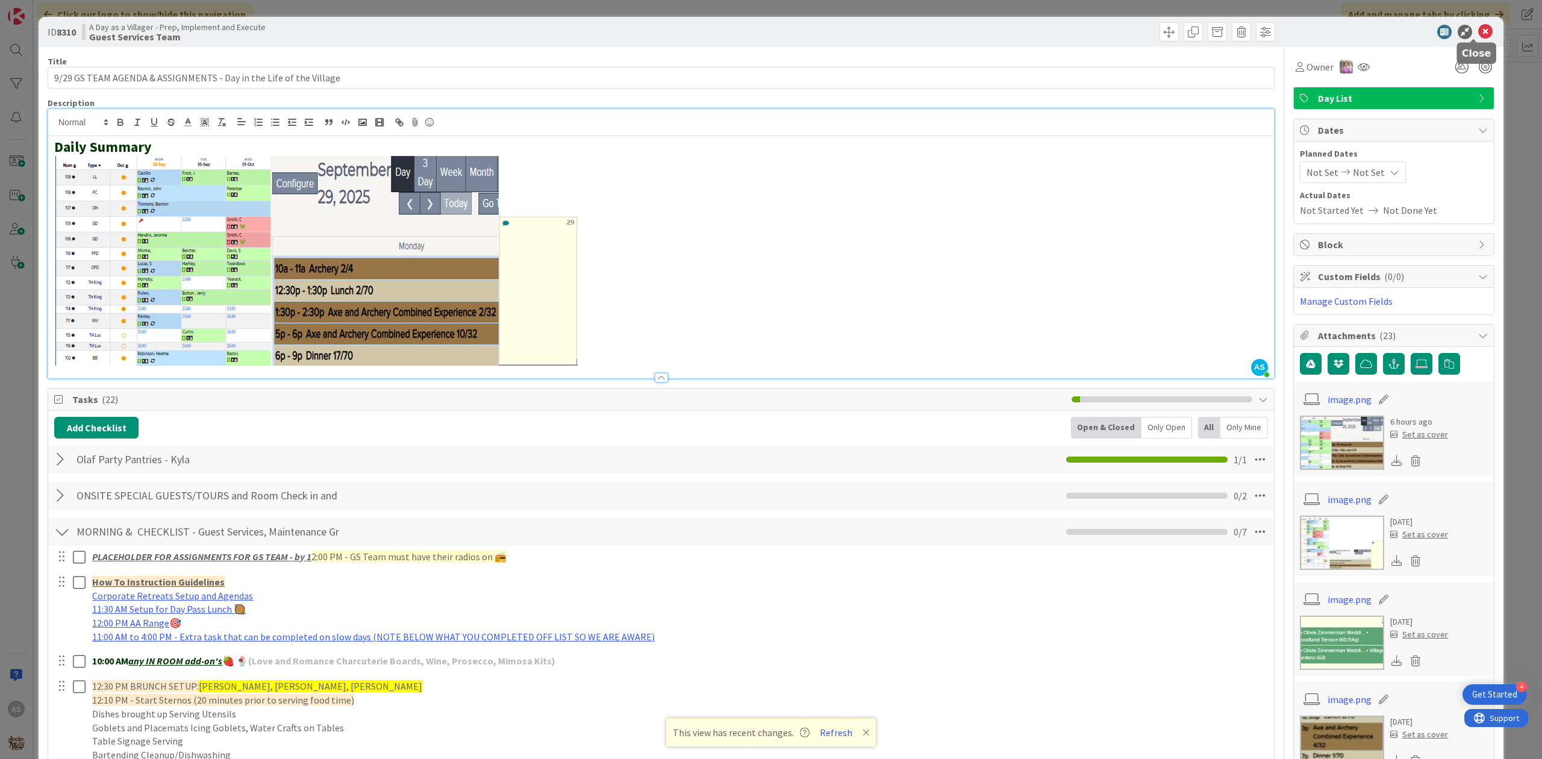
click at [1478, 30] on icon at bounding box center [1485, 32] width 14 height 14
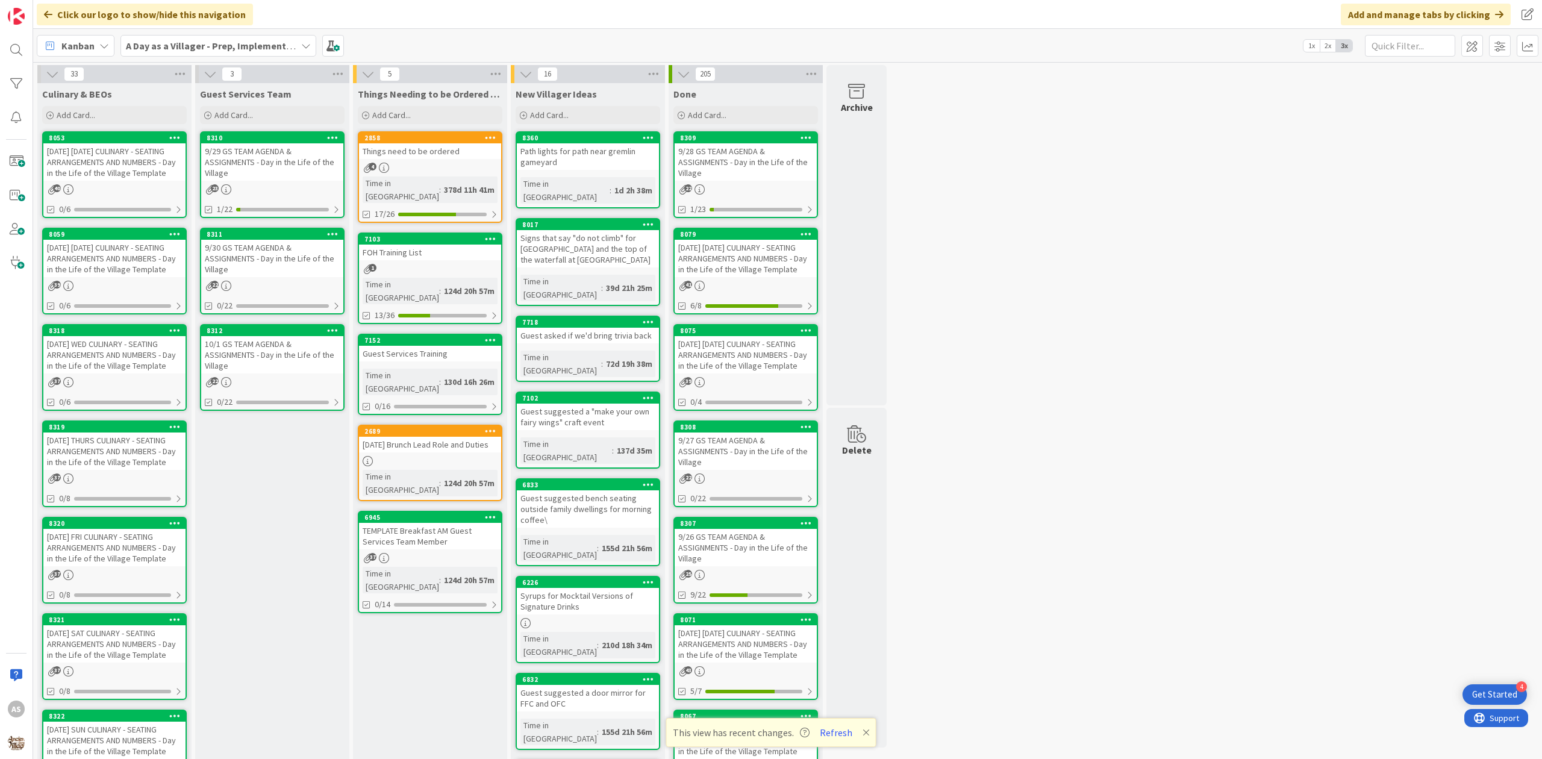
click at [1128, 454] on div "33 Culinary & BEOs Add Card... 8053 [DATE] [DATE] CULINARY - SEATING ARRANGEMEN…" at bounding box center [788, 597] width 1504 height 1065
